Goal: Information Seeking & Learning: Learn about a topic

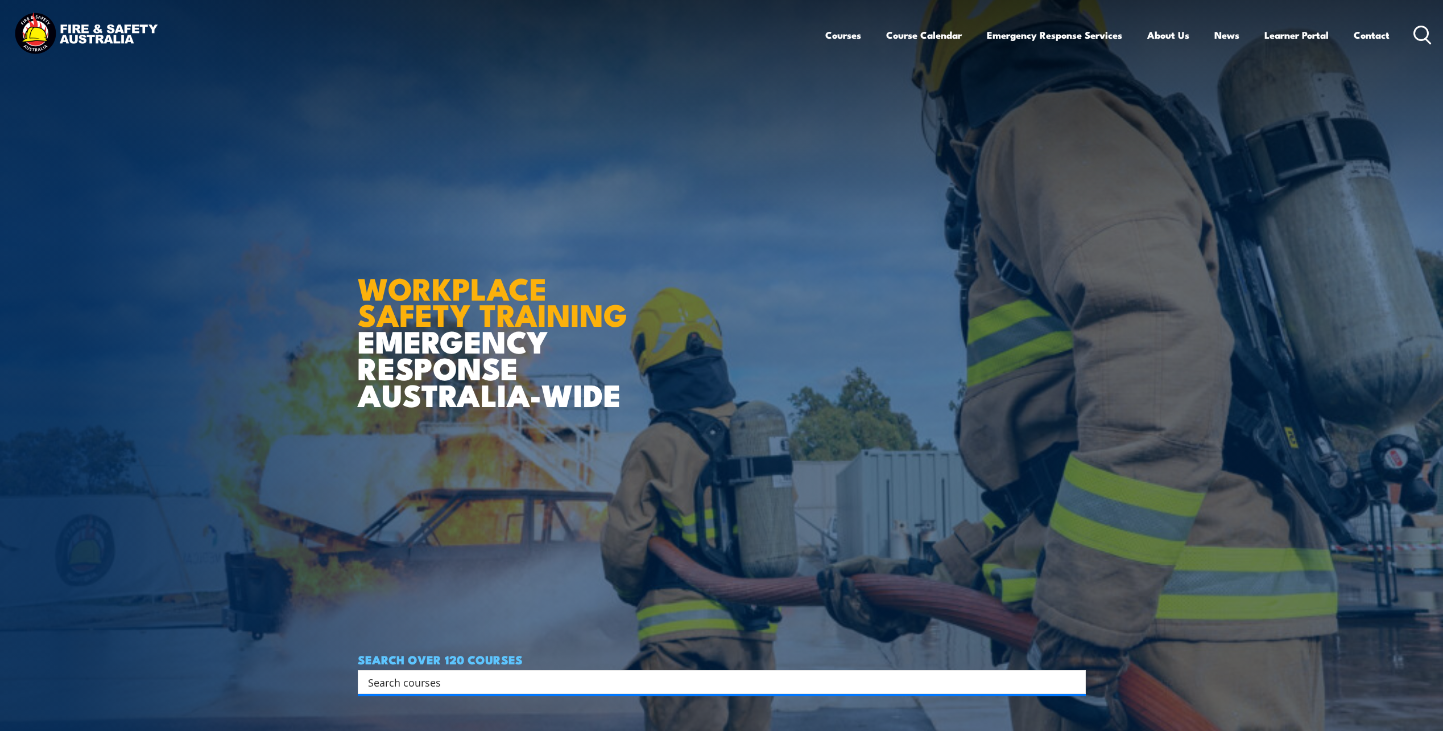
click at [1418, 35] on icon at bounding box center [1423, 35] width 18 height 19
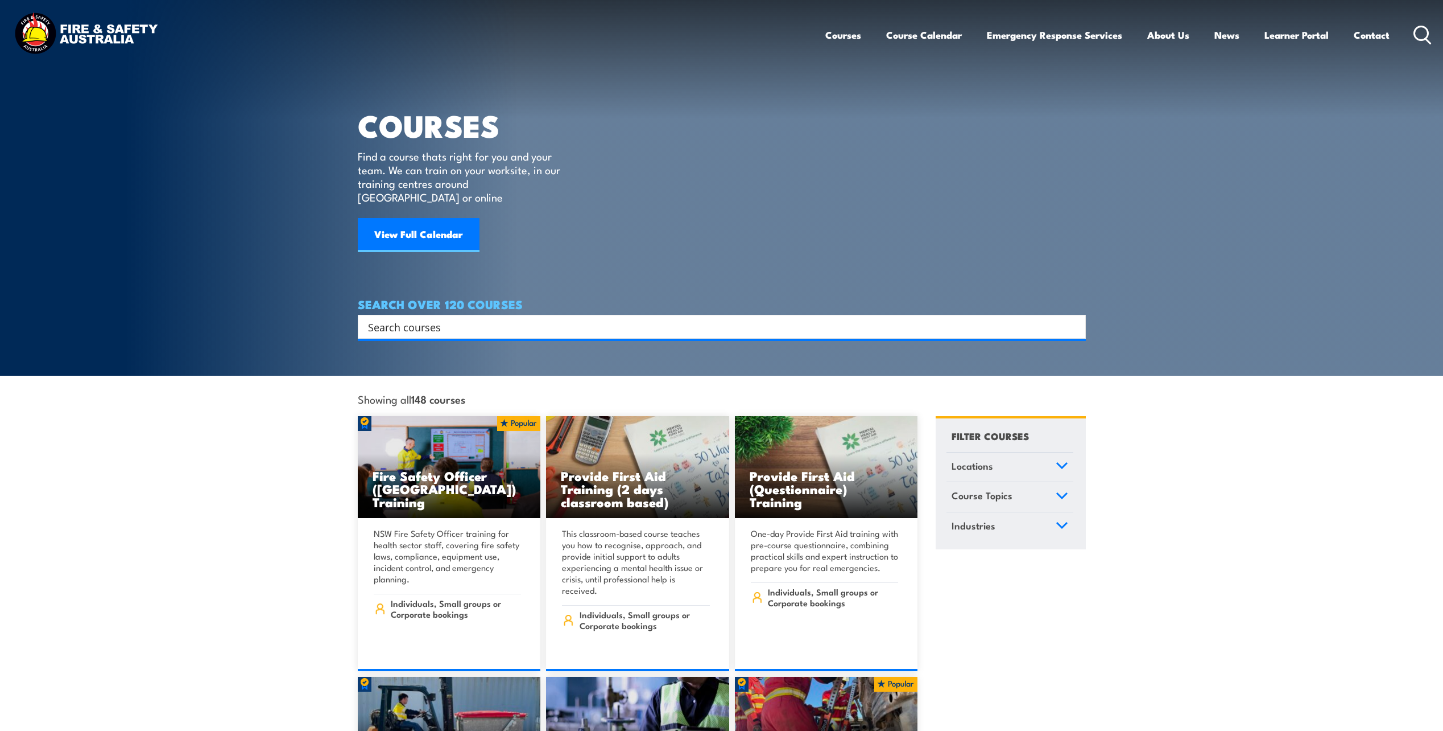
click at [558, 318] on input "Search input" at bounding box center [714, 326] width 693 height 17
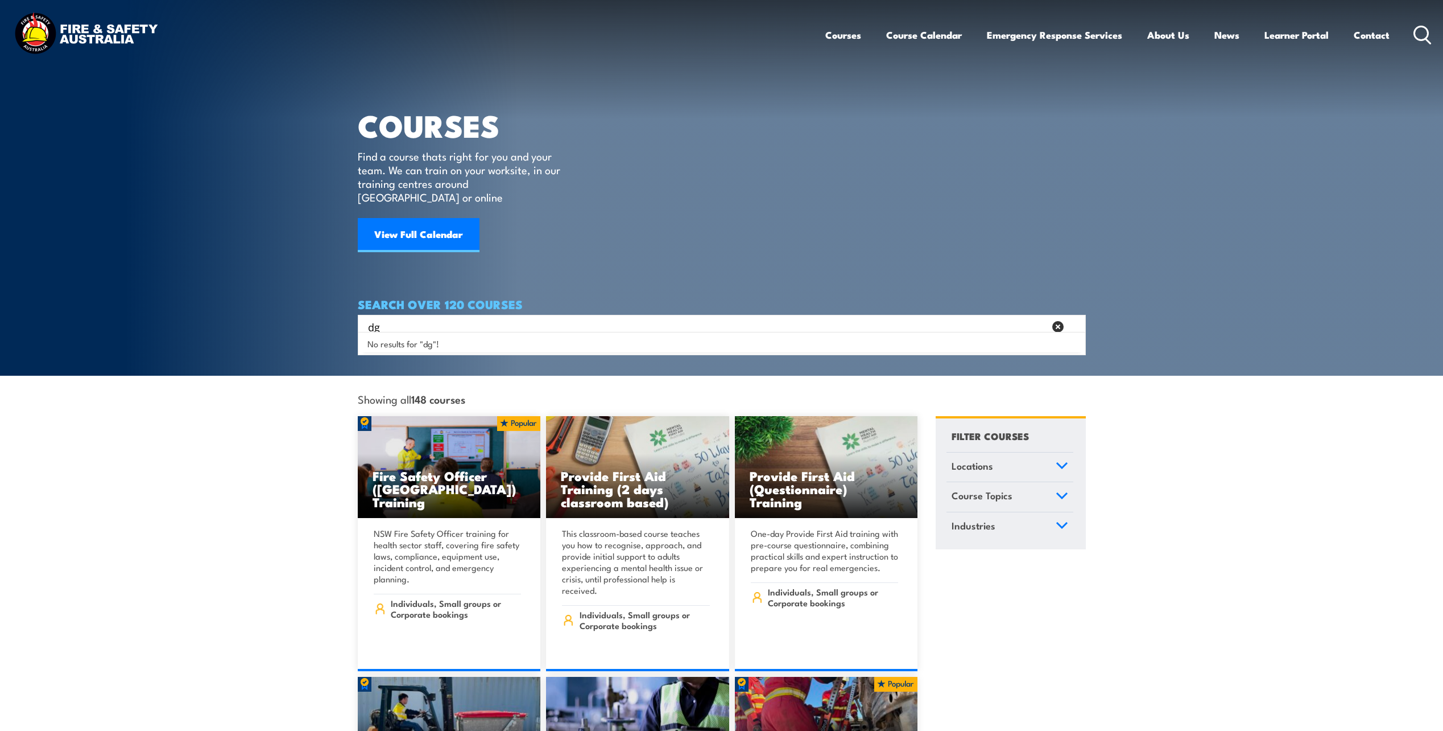
type input "d"
type input "DG"
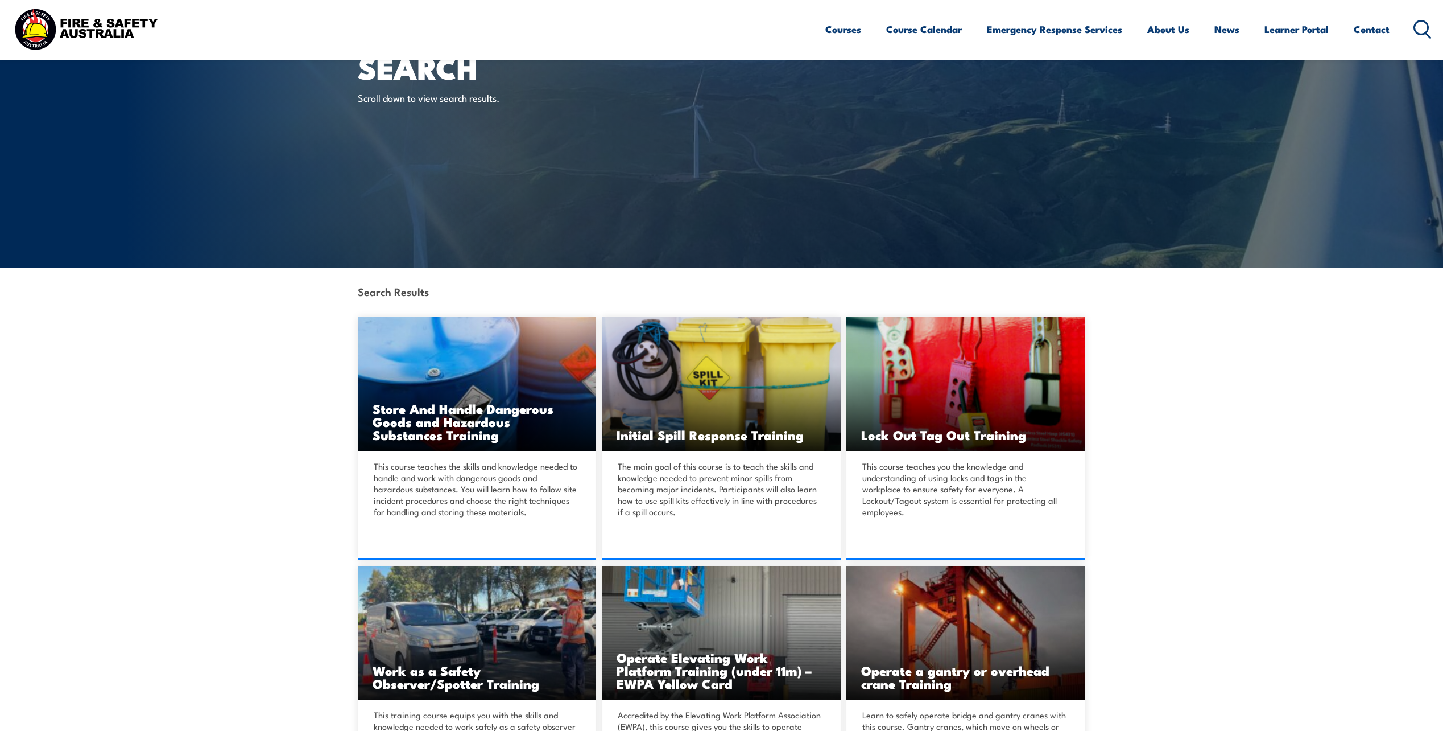
scroll to position [57, 0]
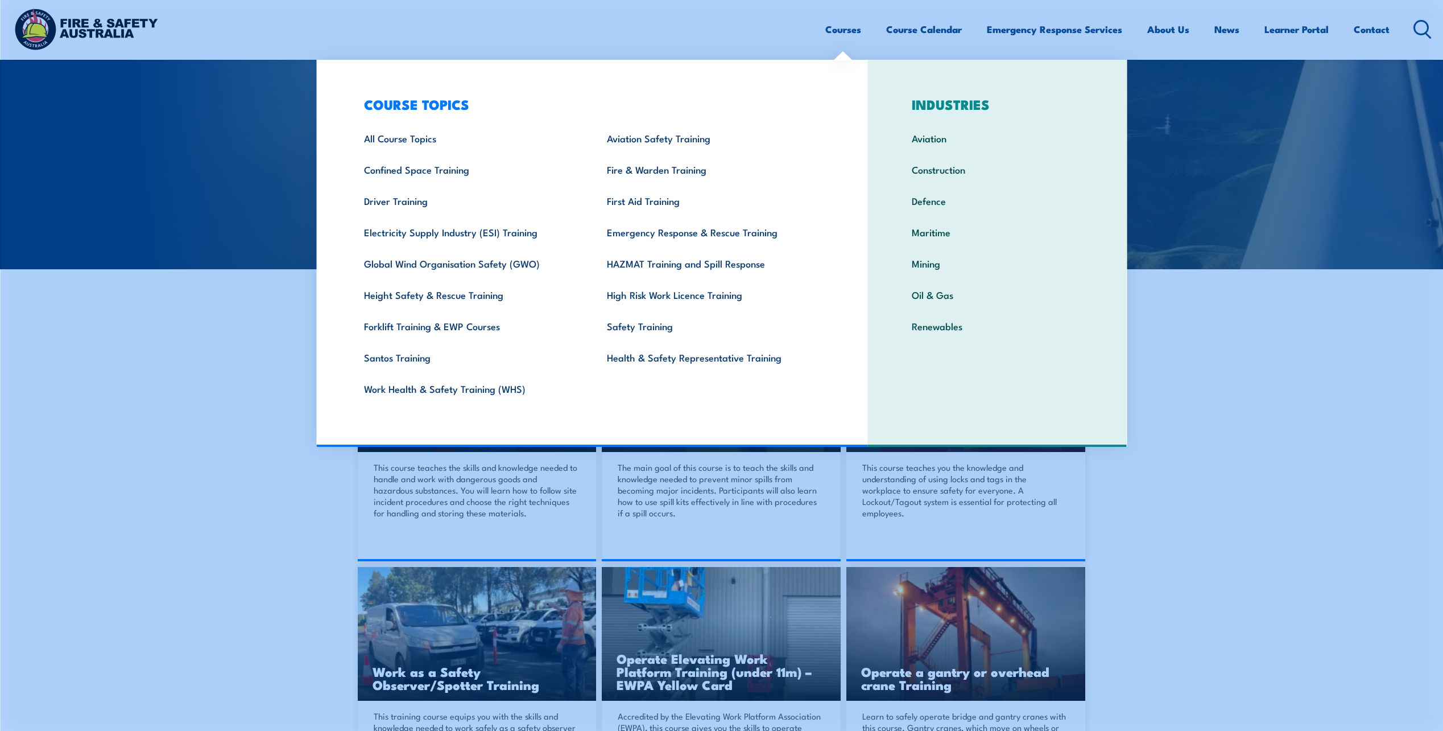
click at [835, 28] on link "Courses" at bounding box center [844, 29] width 36 height 30
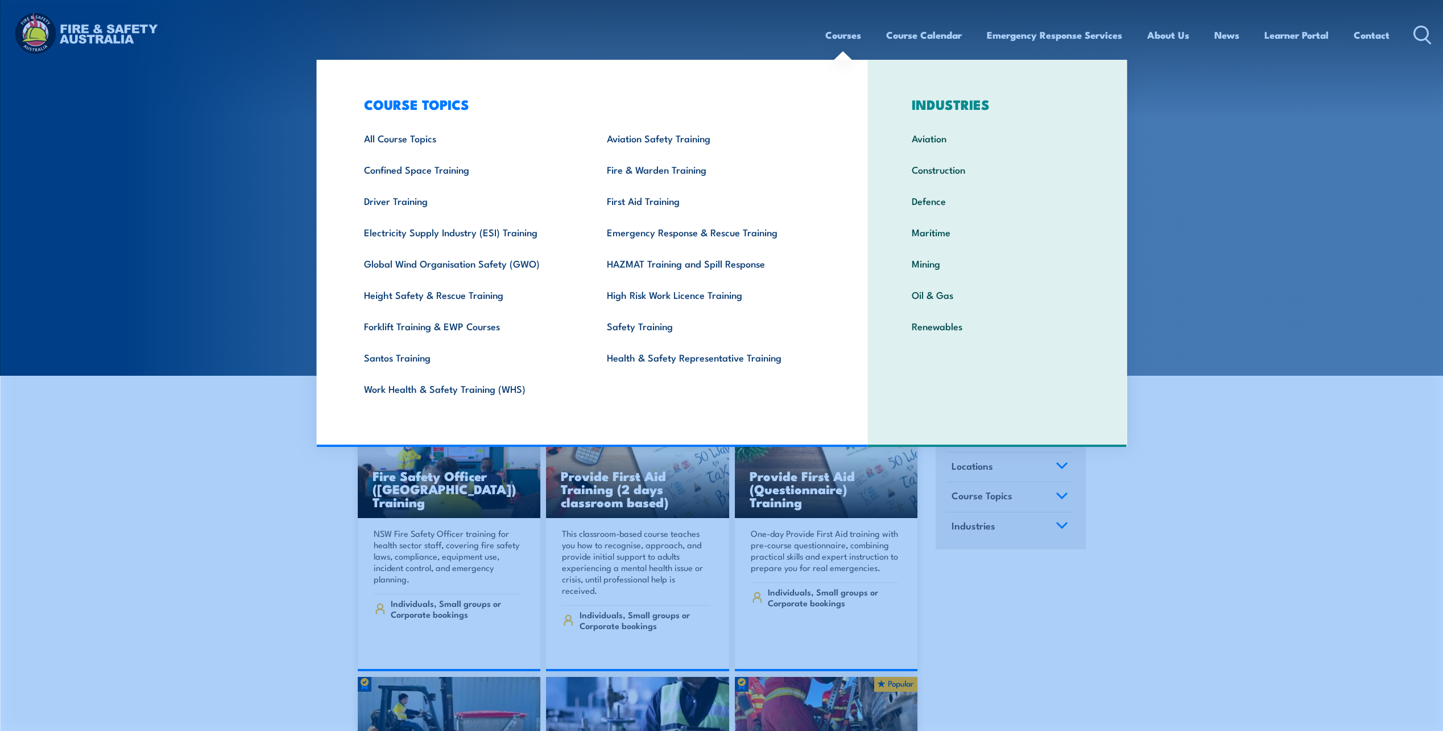
click at [847, 40] on link "Courses" at bounding box center [844, 35] width 36 height 30
click at [427, 137] on link "All Course Topics" at bounding box center [468, 137] width 243 height 31
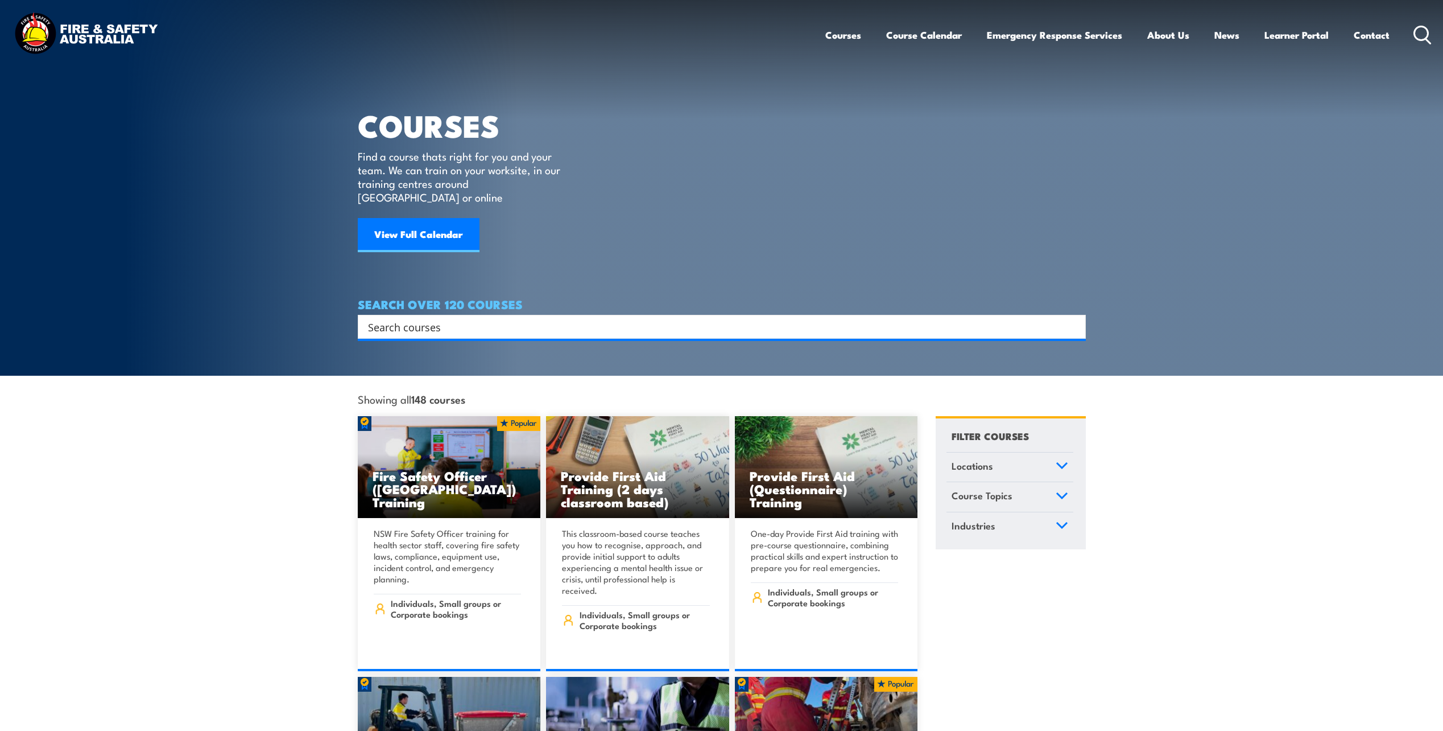
click at [1181, 164] on section "COURSES Find a course thats right for you and your team. We can train on your w…" at bounding box center [721, 188] width 1443 height 376
click at [876, 192] on article "COURSES Find a course thats right for you and your team. We can train on your w…" at bounding box center [722, 169] width 728 height 339
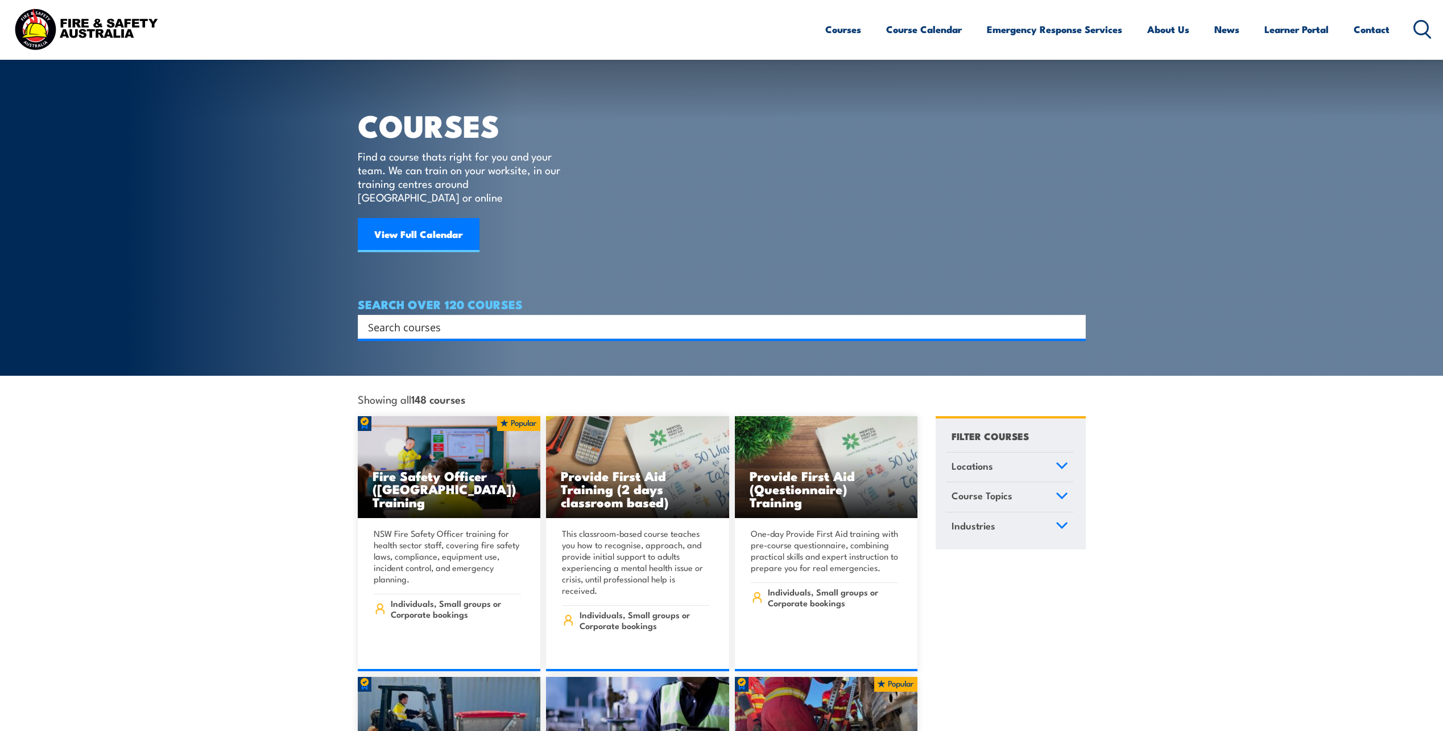
scroll to position [171, 0]
